Goal: Find contact information: Find contact information

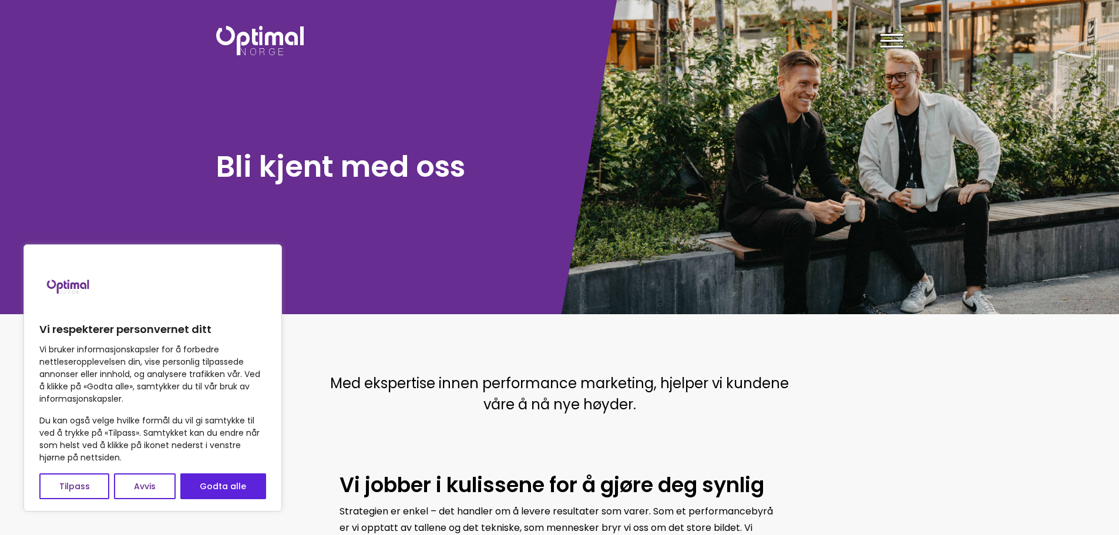
click at [238, 491] on button "Godta alle" at bounding box center [223, 486] width 86 height 26
checkbox input "true"
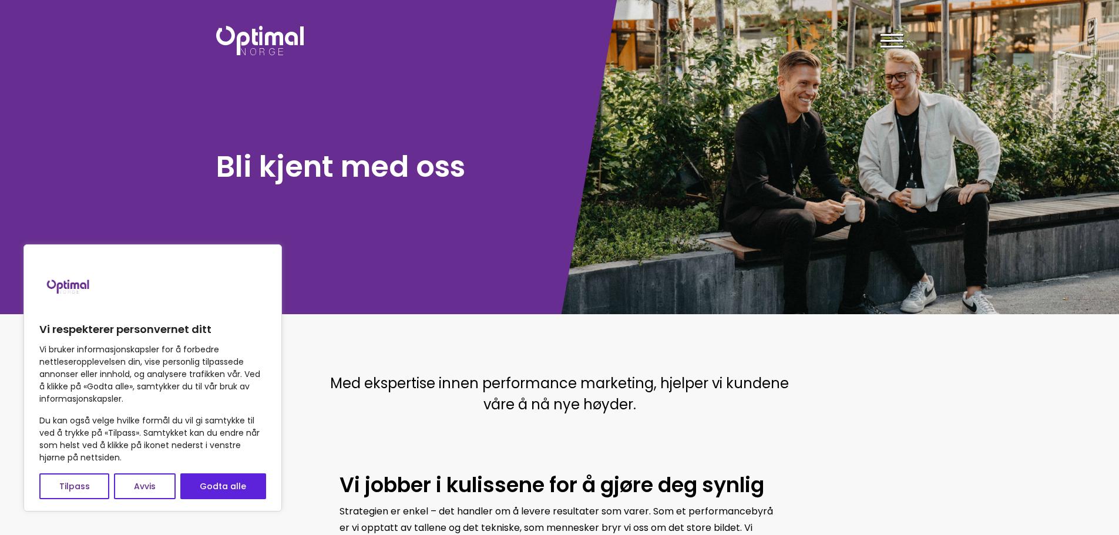
checkbox input "true"
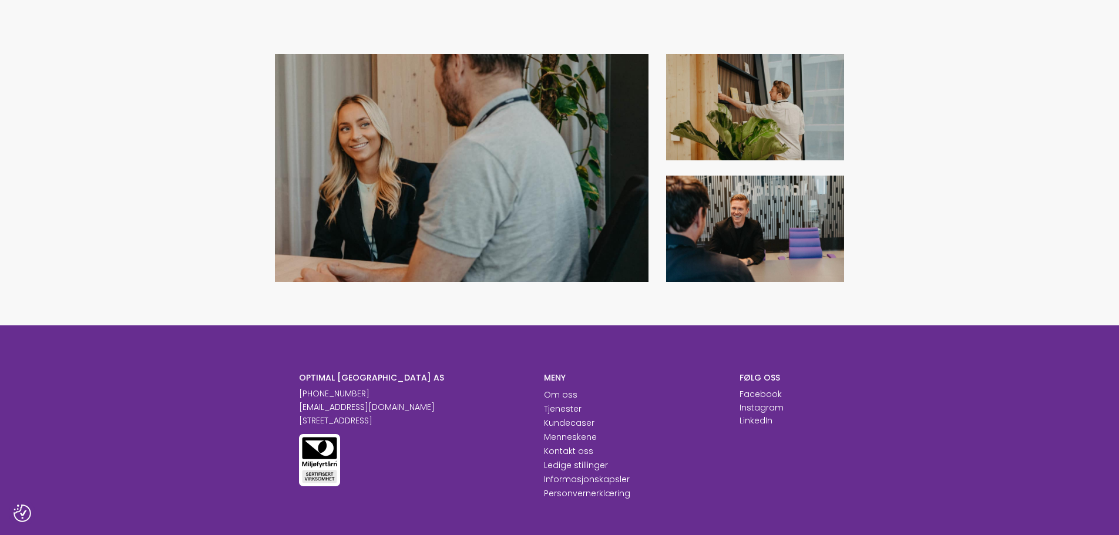
scroll to position [1080, 0]
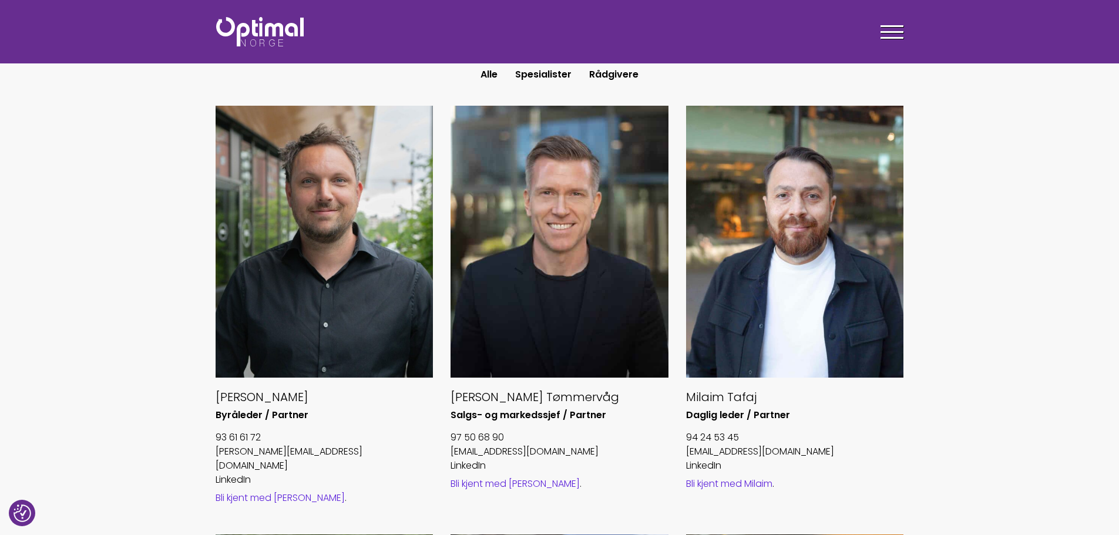
scroll to position [411, 0]
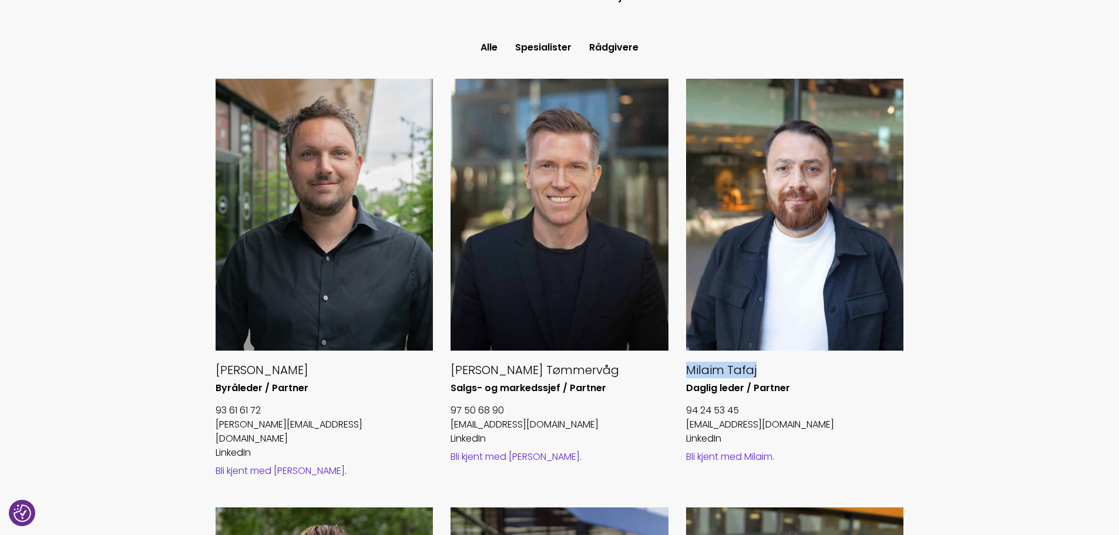
drag, startPoint x: 682, startPoint y: 369, endPoint x: 770, endPoint y: 369, distance: 88.1
click at [770, 369] on div "Milaim [PERSON_NAME] leder / Partner 94 24 53 45 [EMAIL_ADDRESS][DOMAIN_NAME] L…" at bounding box center [795, 293] width 236 height 429
copy h5 "Milaim Tafaj"
drag, startPoint x: 759, startPoint y: 399, endPoint x: 753, endPoint y: 398, distance: 6.6
click at [759, 398] on div "Milaim [PERSON_NAME] leder / Partner 94 24 53 45 [EMAIL_ADDRESS][DOMAIN_NAME] L…" at bounding box center [795, 271] width 218 height 385
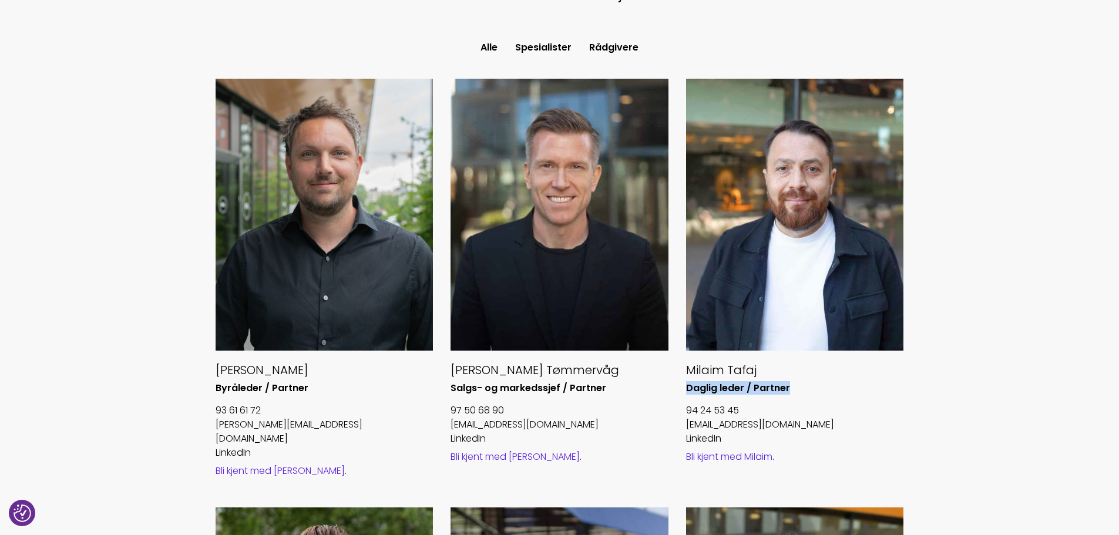
drag, startPoint x: 687, startPoint y: 392, endPoint x: 792, endPoint y: 388, distance: 104.6
click at [792, 388] on h6 "Daglig leder / Partner" at bounding box center [795, 388] width 218 height 12
copy h6 "Daglig leder / Partner"
click at [768, 404] on p "94 24 53 45" at bounding box center [795, 411] width 218 height 14
drag, startPoint x: 763, startPoint y: 408, endPoint x: 678, endPoint y: 415, distance: 85.5
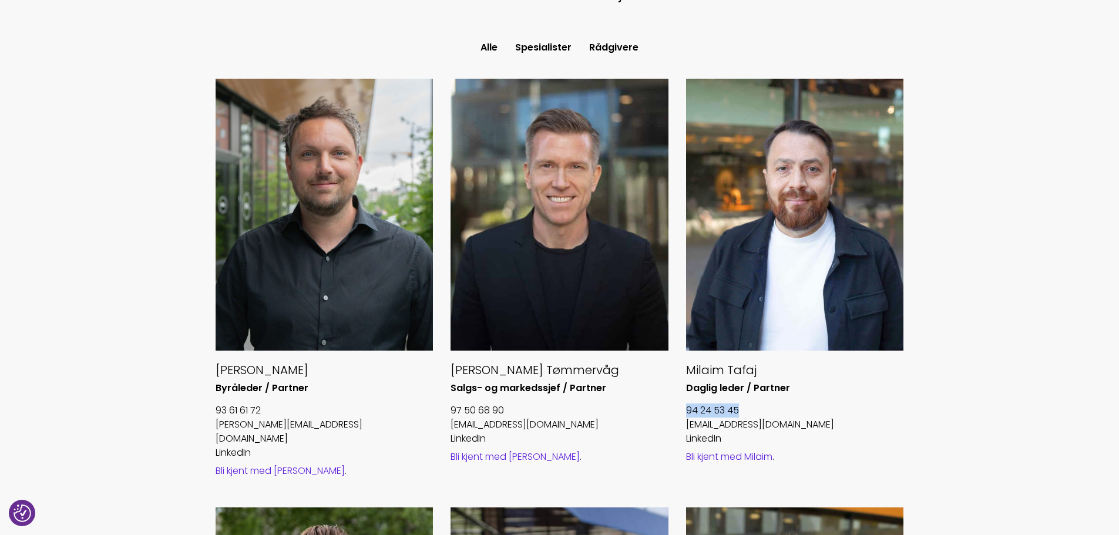
click at [678, 415] on div "Milaim [PERSON_NAME] leder / Partner 94 24 53 45 [EMAIL_ADDRESS][DOMAIN_NAME] L…" at bounding box center [795, 293] width 236 height 429
copy link "94 24 53 45"
click at [842, 442] on p "LinkedIn" at bounding box center [795, 439] width 218 height 14
drag, startPoint x: 808, startPoint y: 419, endPoint x: 681, endPoint y: 426, distance: 127.1
click at [681, 426] on div "Milaim [PERSON_NAME] leder / Partner 94 24 53 45 [EMAIL_ADDRESS][DOMAIN_NAME] L…" at bounding box center [795, 293] width 236 height 429
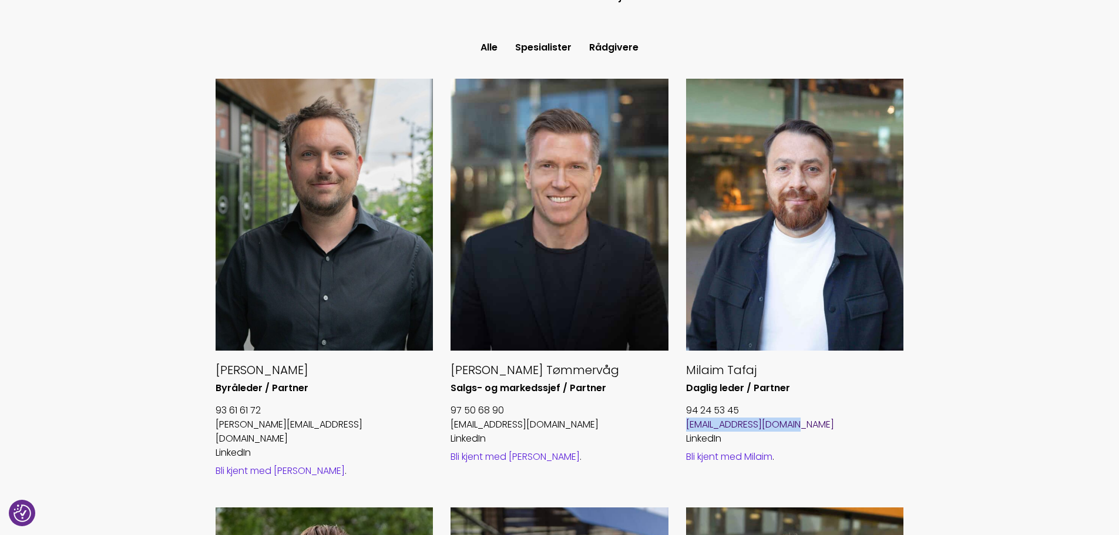
copy link "[EMAIL_ADDRESS][DOMAIN_NAME]"
